Goal: Submit feedback/report problem

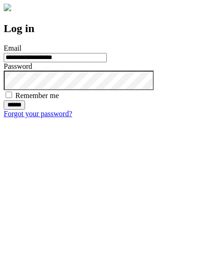
click at [25, 110] on input "******" at bounding box center [14, 104] width 21 height 9
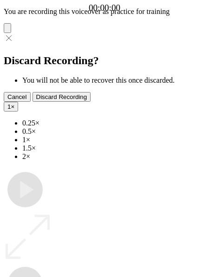
type input "**********"
